Goal: Communication & Community: Participate in discussion

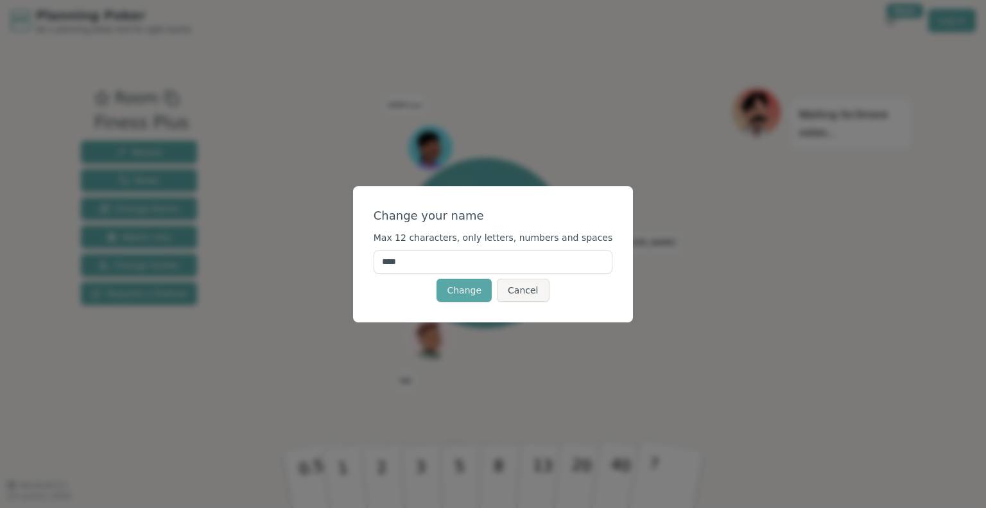
drag, startPoint x: 429, startPoint y: 266, endPoint x: 393, endPoint y: 269, distance: 36.1
click at [393, 269] on input "****" at bounding box center [494, 261] width 240 height 23
type input "*******"
click at [455, 290] on button "Change" at bounding box center [464, 290] width 55 height 23
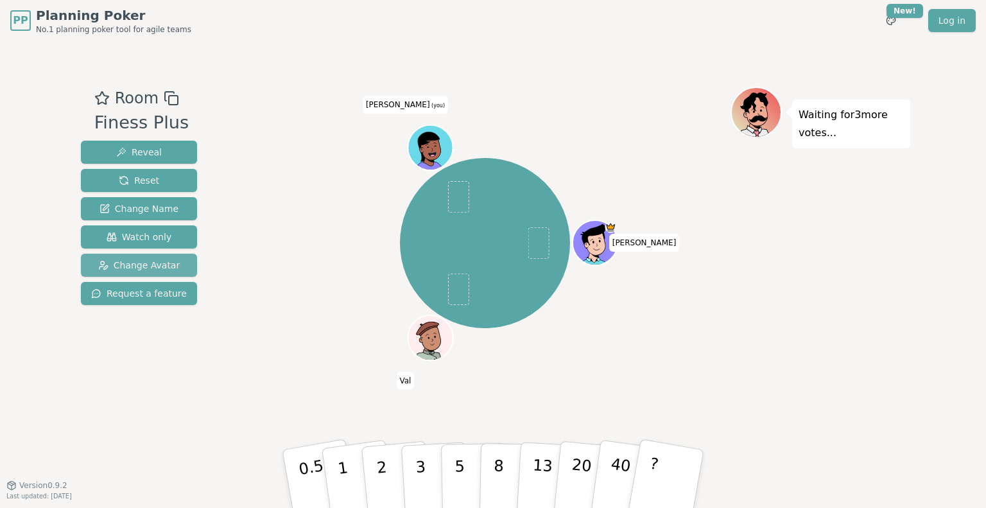
click at [166, 267] on span "Change Avatar" at bounding box center [139, 265] width 82 height 13
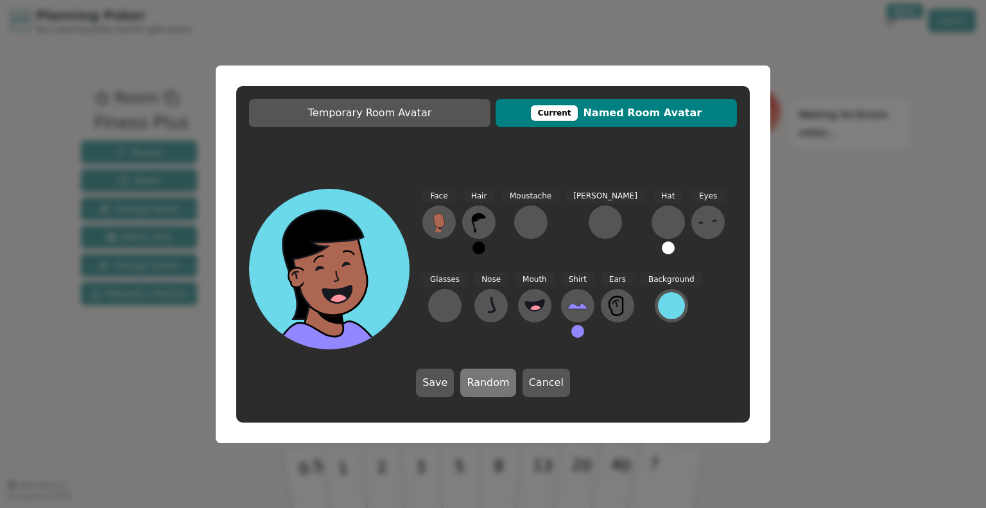
click at [503, 389] on button "Random" at bounding box center [487, 383] width 55 height 28
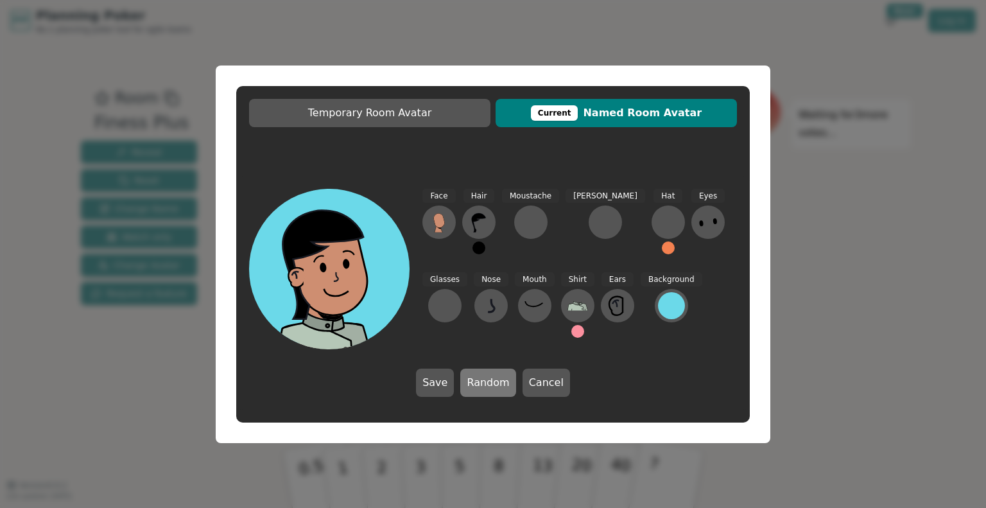
click at [503, 389] on button "Random" at bounding box center [487, 383] width 55 height 28
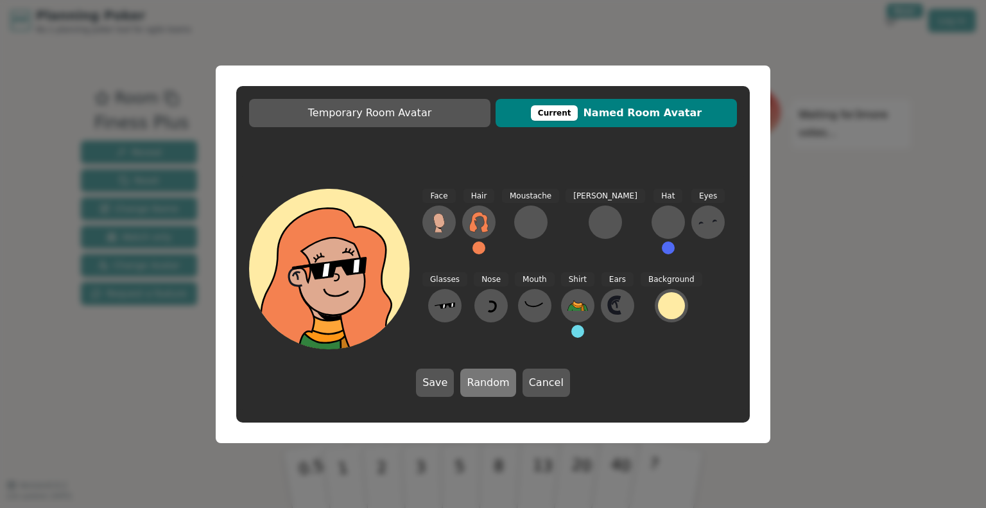
click at [503, 389] on button "Random" at bounding box center [487, 383] width 55 height 28
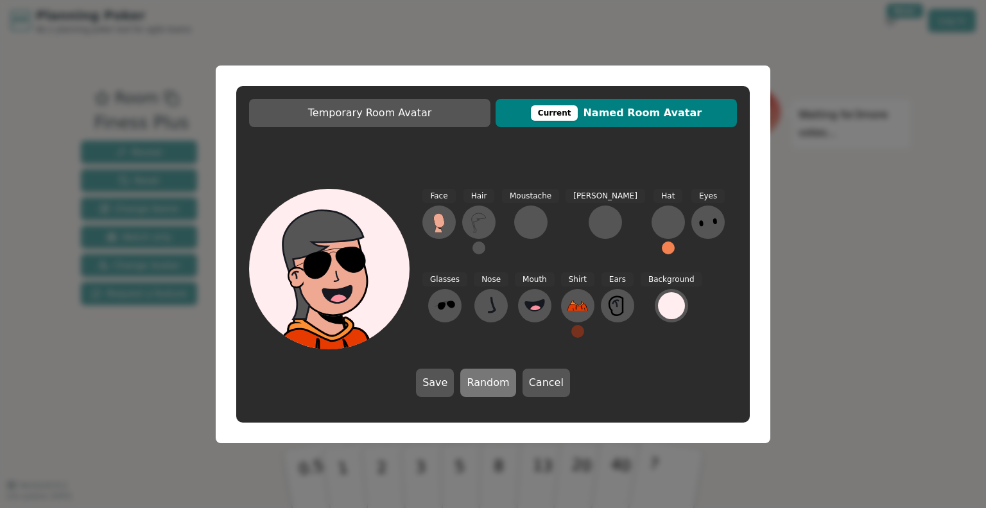
click at [503, 389] on button "Random" at bounding box center [487, 383] width 55 height 28
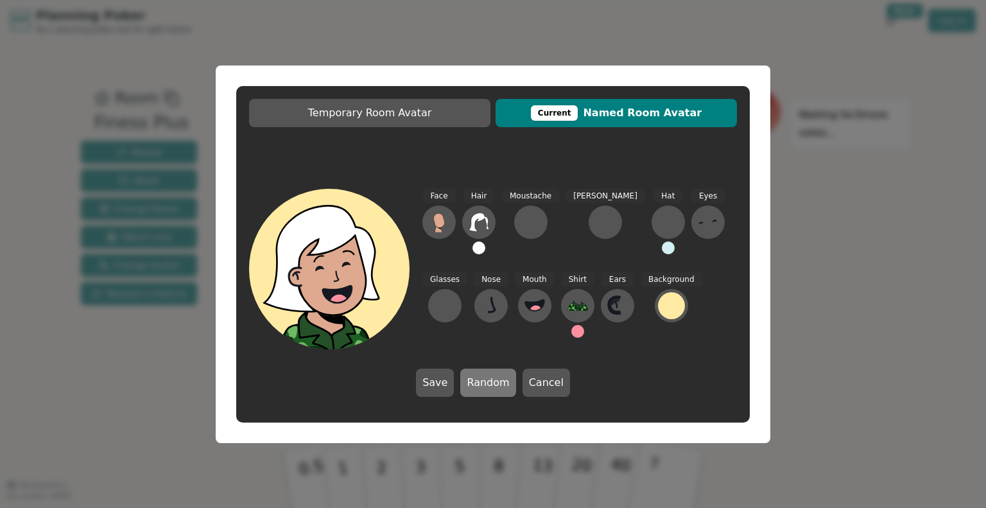
click at [503, 389] on button "Random" at bounding box center [487, 383] width 55 height 28
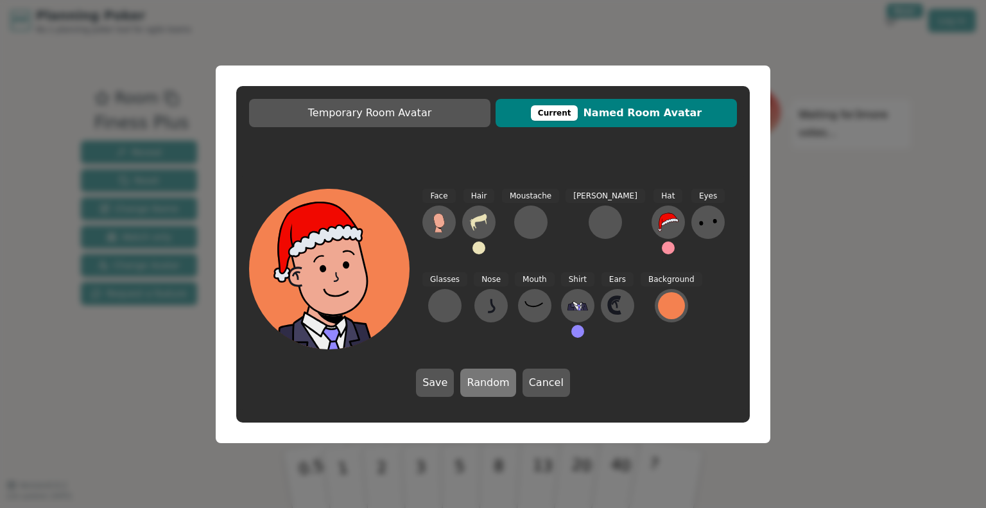
click at [503, 389] on button "Random" at bounding box center [487, 383] width 55 height 28
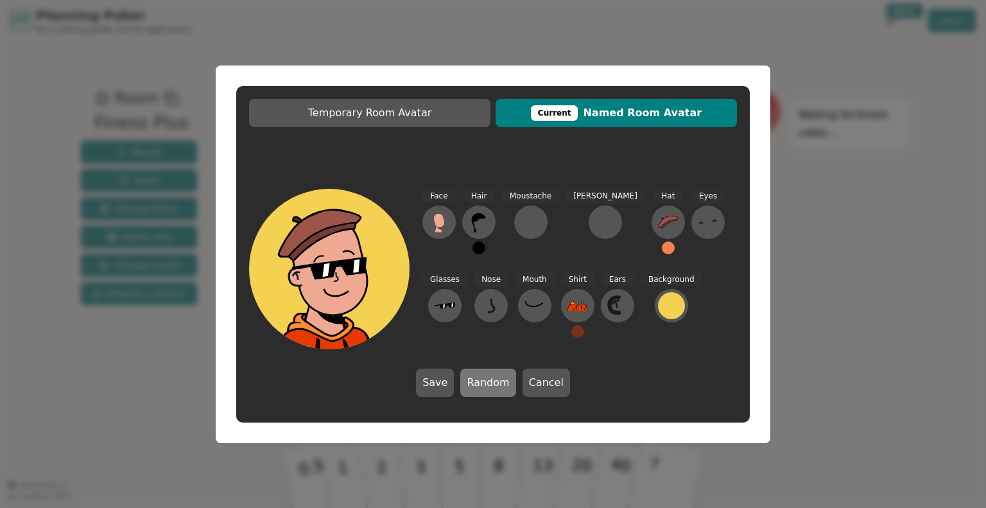
click at [503, 389] on button "Random" at bounding box center [487, 383] width 55 height 28
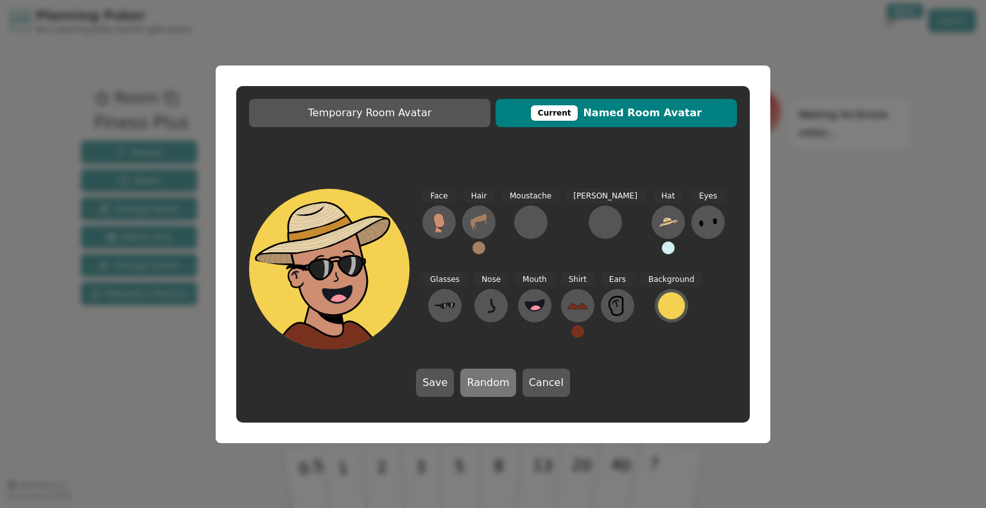
click at [503, 389] on button "Random" at bounding box center [487, 383] width 55 height 28
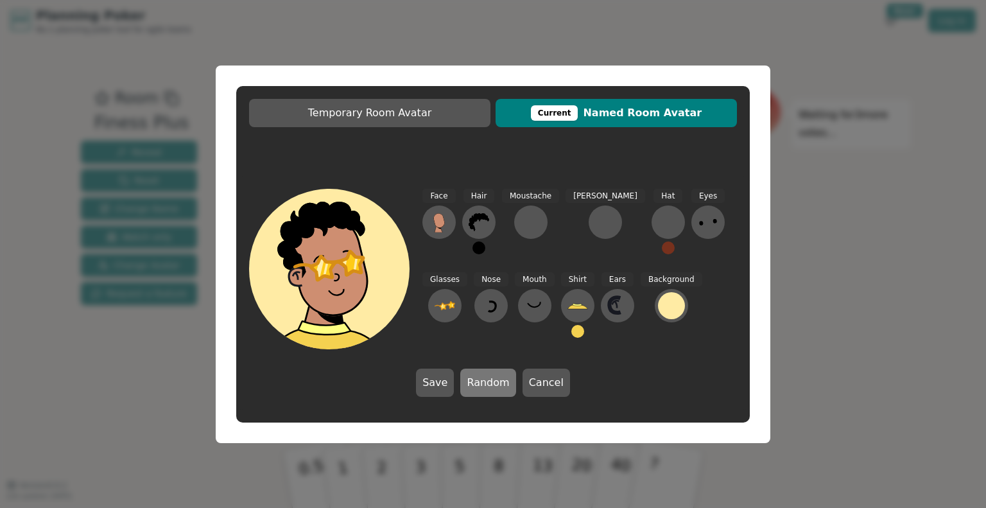
click at [503, 389] on button "Random" at bounding box center [487, 383] width 55 height 28
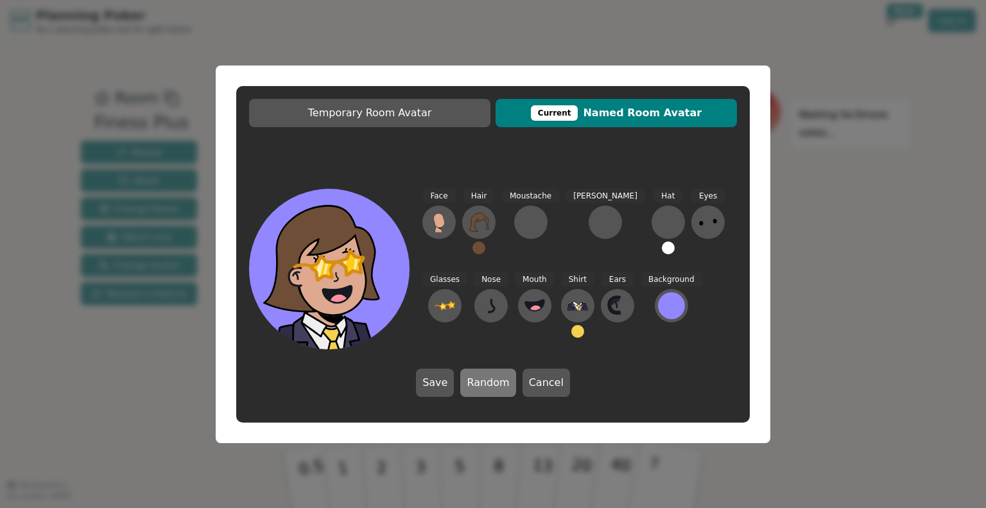
click at [503, 389] on button "Random" at bounding box center [487, 383] width 55 height 28
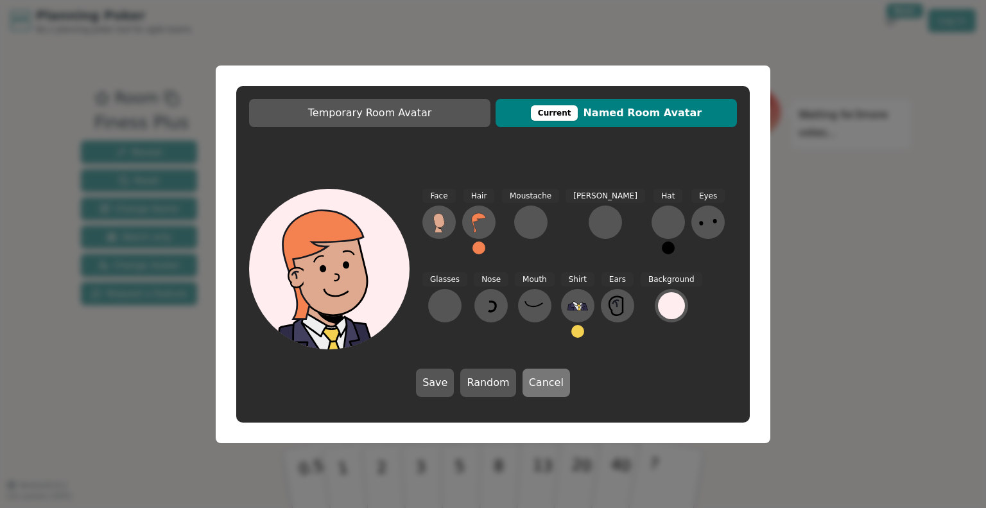
click at [530, 386] on button "Cancel" at bounding box center [547, 383] width 48 height 28
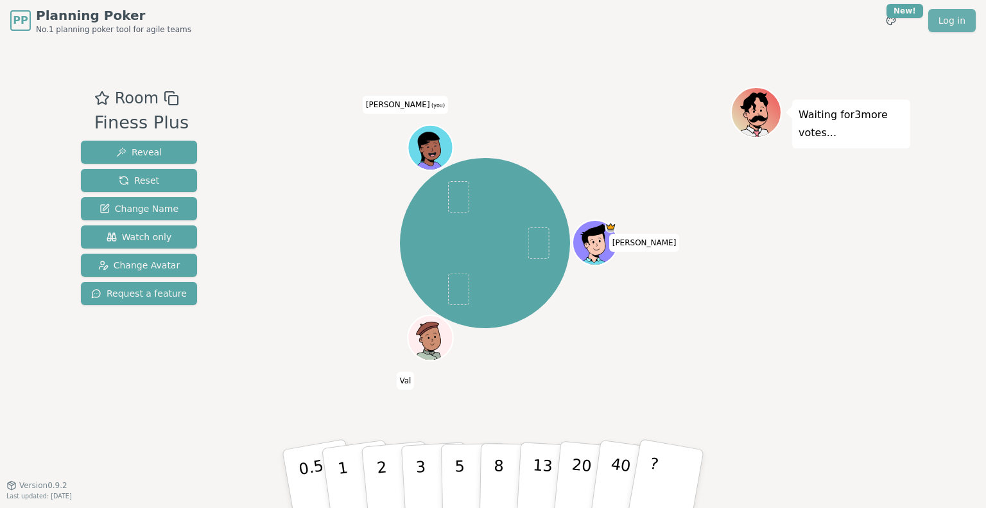
click at [958, 20] on link "Log in" at bounding box center [953, 20] width 48 height 23
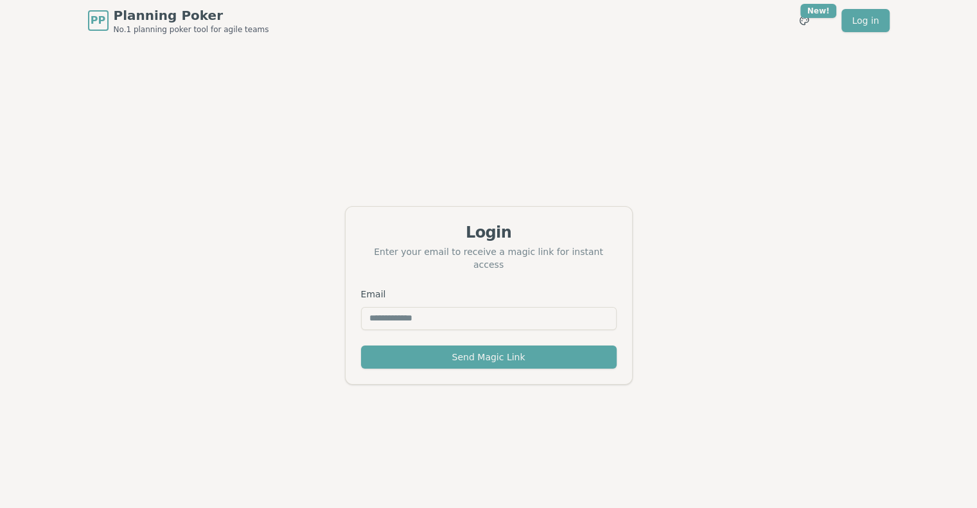
click at [434, 310] on input "Email" at bounding box center [489, 318] width 256 height 23
type input "**********"
click at [470, 350] on button "Send Magic Link" at bounding box center [489, 356] width 256 height 23
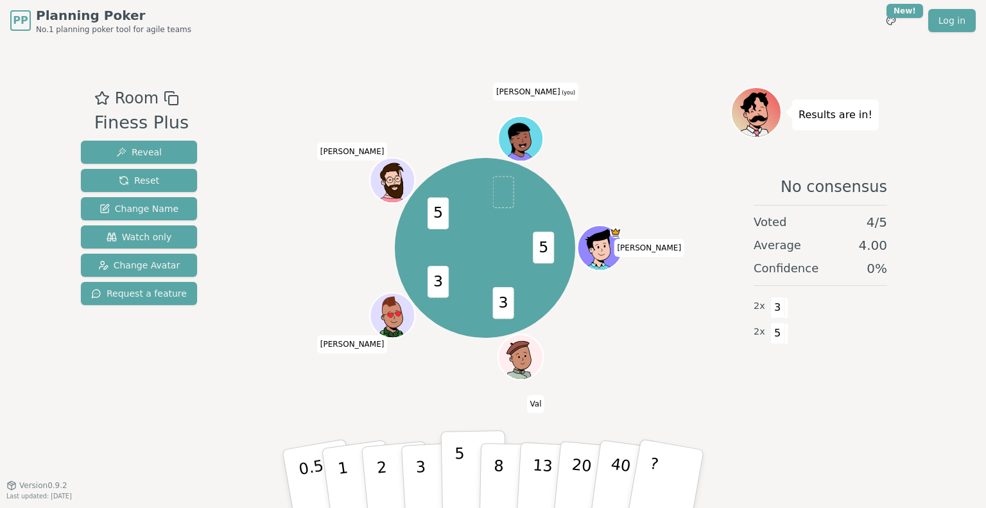
click at [452, 466] on button "5" at bounding box center [474, 479] width 66 height 98
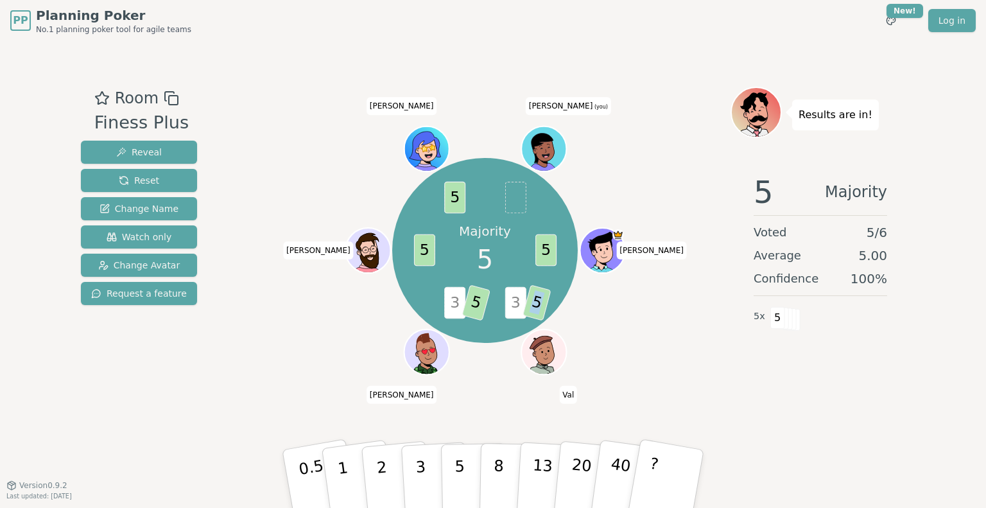
drag, startPoint x: 537, startPoint y: 305, endPoint x: 516, endPoint y: 305, distance: 20.5
click at [516, 305] on div "Majority 5 5 3 5 3 5 5 5 Alex Val christelle Germain Estelle Clement (you)" at bounding box center [484, 250] width 185 height 185
click at [516, 305] on span "3" at bounding box center [515, 303] width 21 height 32
drag, startPoint x: 515, startPoint y: 305, endPoint x: 497, endPoint y: 304, distance: 18.0
click at [497, 304] on div "Majority 5 5 3 5 3 5 5 5 Alex Val christelle Germain Estelle Clement (you)" at bounding box center [484, 250] width 185 height 185
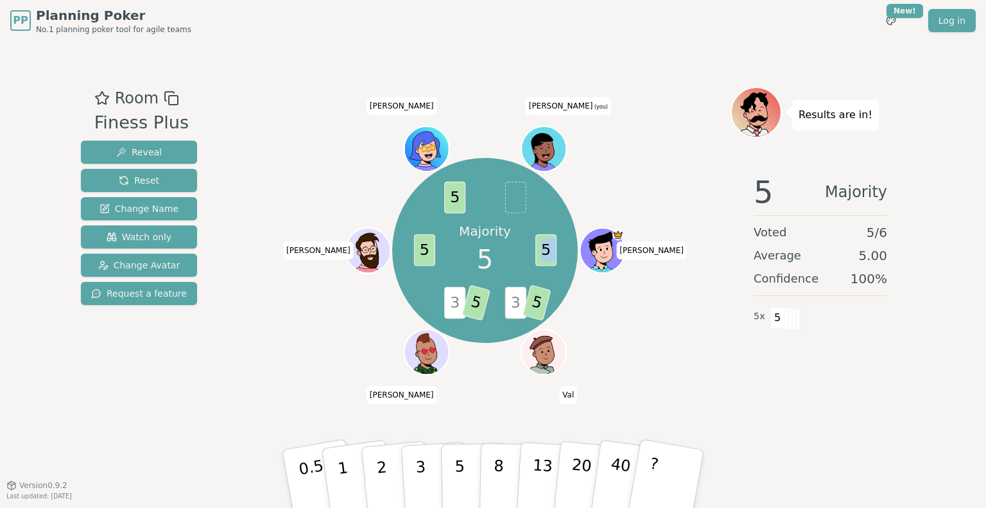
click at [497, 304] on div "Majority 5 5 3 5 3 5 5 5 Alex Val christelle Germain Estelle Clement (you)" at bounding box center [484, 250] width 185 height 185
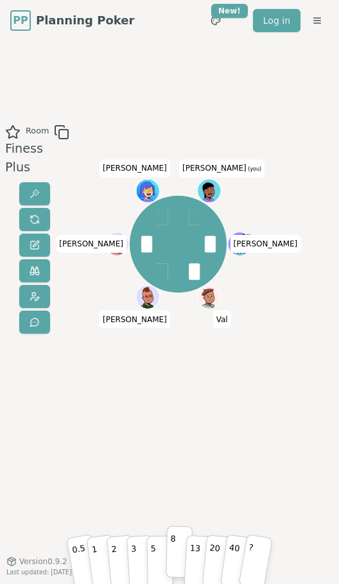
click at [176, 507] on button "8" at bounding box center [179, 553] width 27 height 52
click at [114, 507] on p "2" at bounding box center [115, 553] width 10 height 44
